Goal: Navigation & Orientation: Find specific page/section

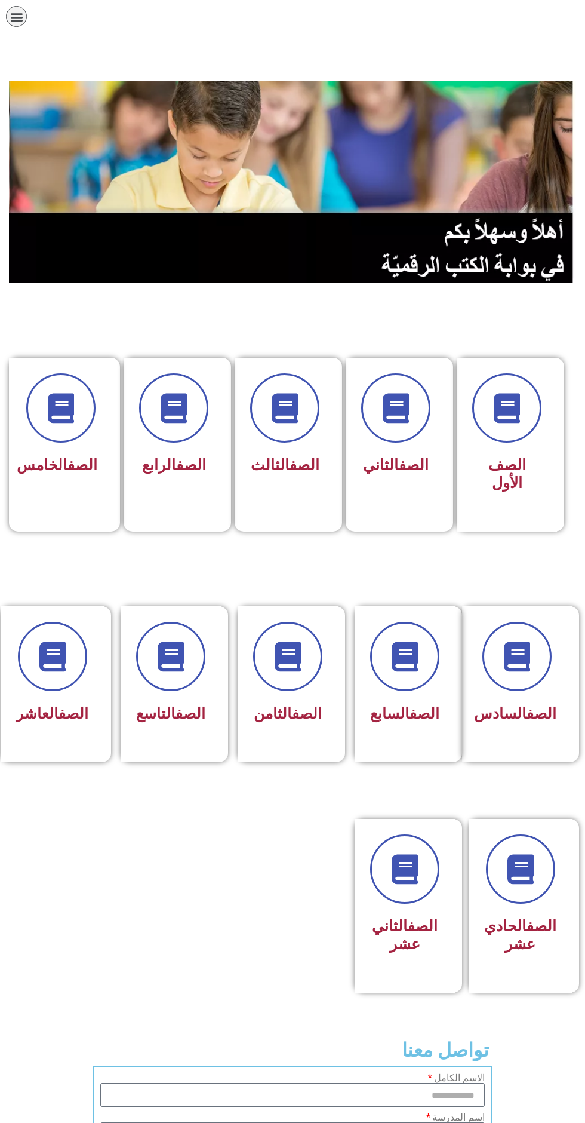
click at [413, 438] on div at bounding box center [395, 407] width 69 height 69
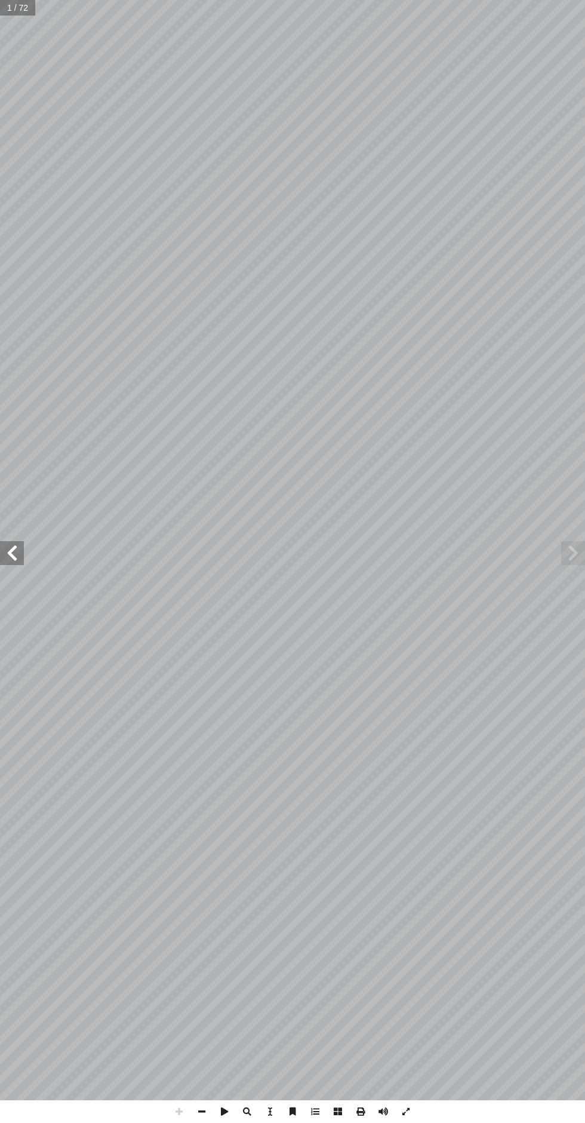
click at [12, 553] on span at bounding box center [12, 553] width 24 height 24
click at [16, 559] on span at bounding box center [12, 553] width 24 height 24
click at [18, 553] on span at bounding box center [12, 553] width 24 height 24
click at [12, 548] on span at bounding box center [12, 553] width 24 height 24
click at [19, 553] on span at bounding box center [12, 553] width 24 height 24
